Goal: Task Accomplishment & Management: Use online tool/utility

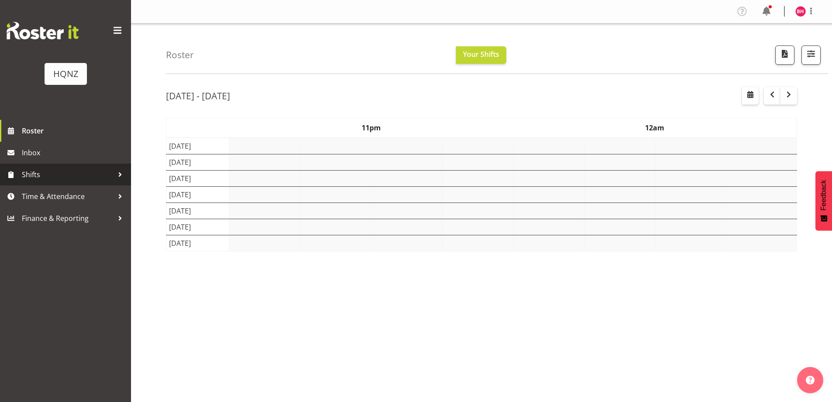
click at [65, 177] on span "Shifts" at bounding box center [68, 174] width 92 height 13
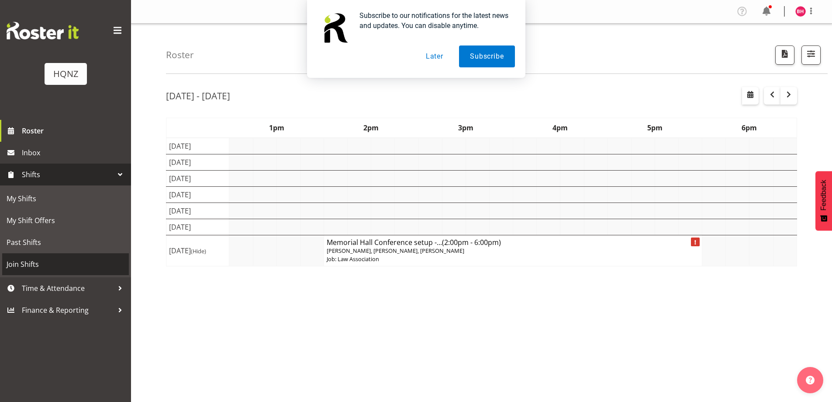
click at [66, 259] on span "Join Shifts" at bounding box center [66, 263] width 118 height 13
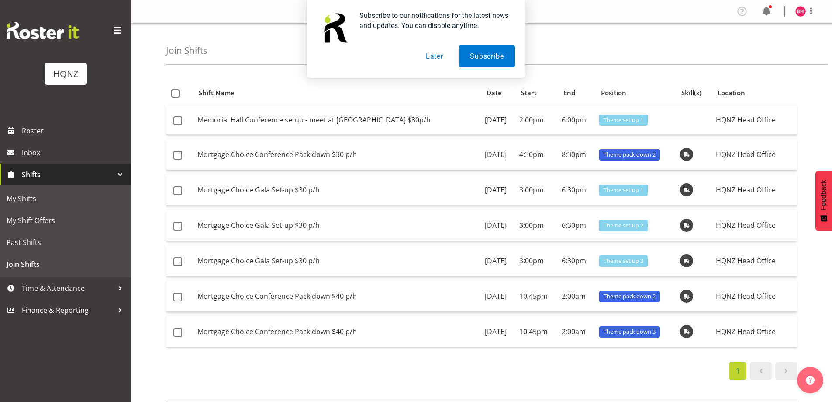
click at [423, 55] on button "Later" at bounding box center [434, 56] width 39 height 22
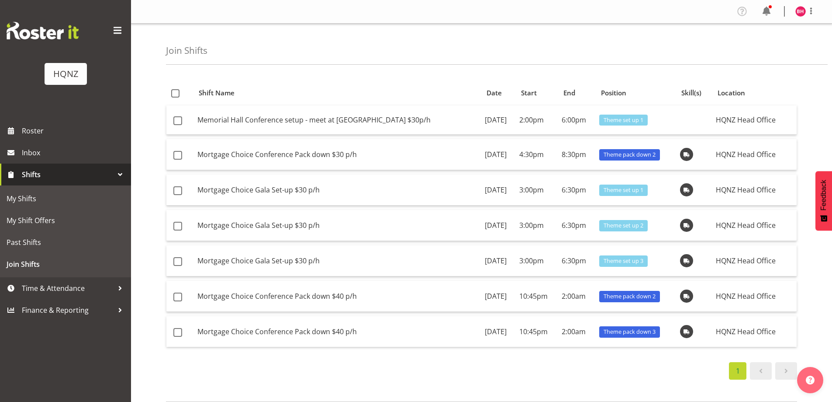
click at [433, 56] on div "Subscribe to our notifications for the latest news and updates. You can disable…" at bounding box center [416, 39] width 832 height 78
drag, startPoint x: 403, startPoint y: 379, endPoint x: 368, endPoint y: 371, distance: 35.9
click at [403, 379] on div "1" at bounding box center [481, 370] width 631 height 17
click at [240, 295] on td "Mortgage Choice Conference Pack down $40 p/h" at bounding box center [338, 296] width 288 height 31
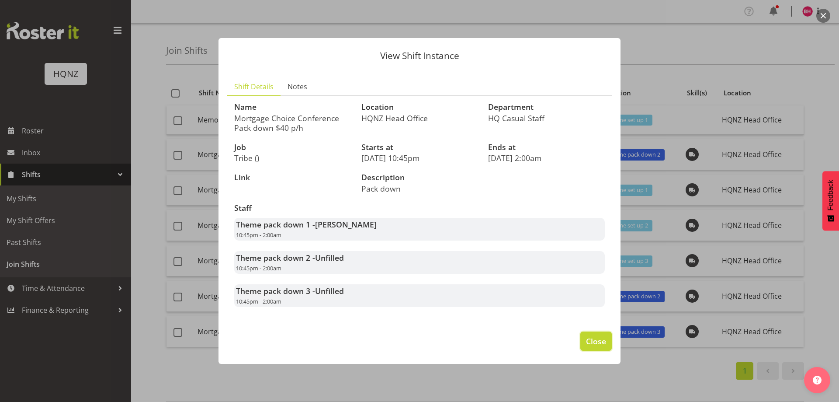
click at [606, 335] on button "Close" at bounding box center [595, 340] width 31 height 19
